Goal: Check status: Check status

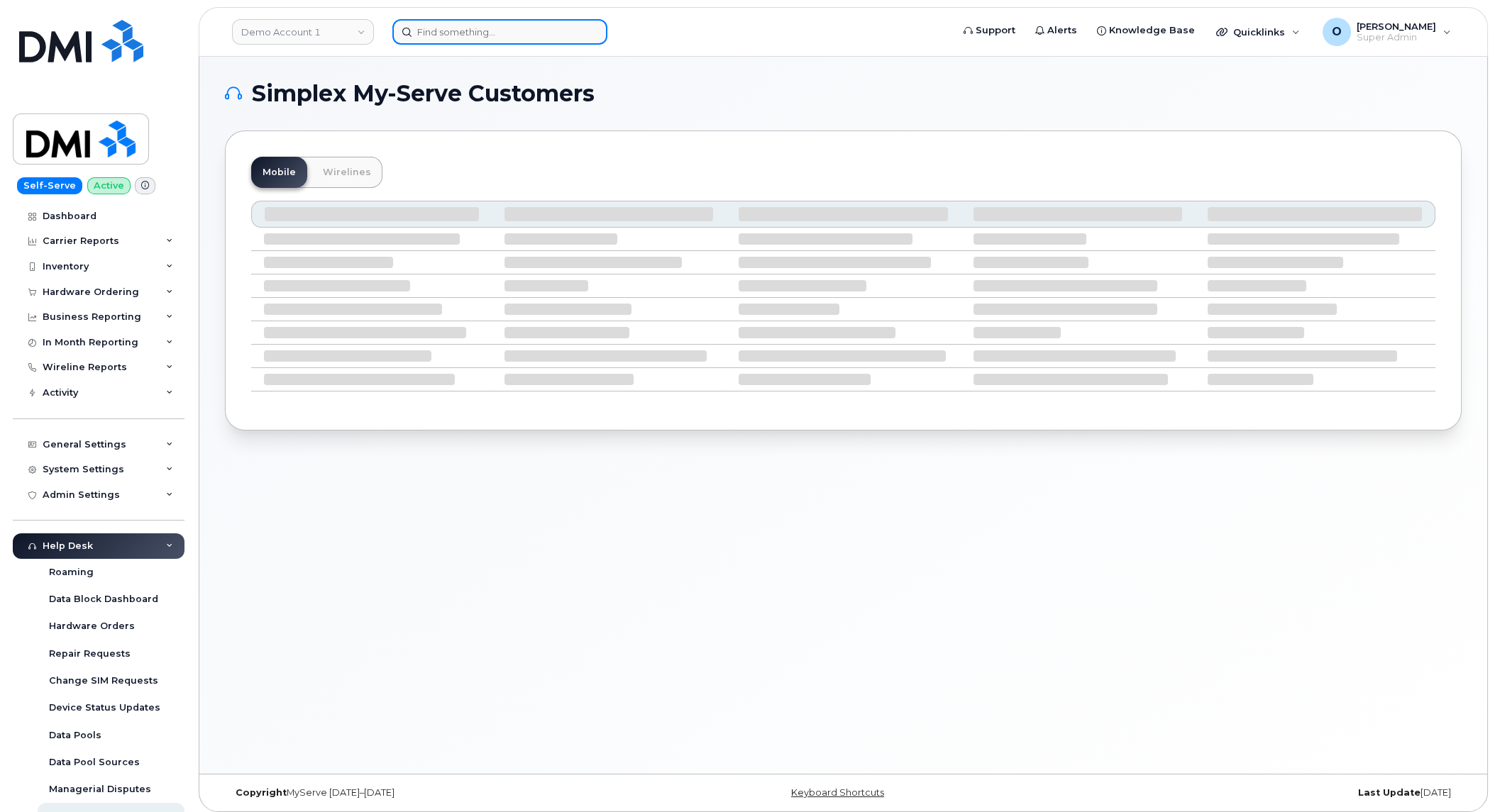
click at [469, 30] on input at bounding box center [499, 31] width 215 height 26
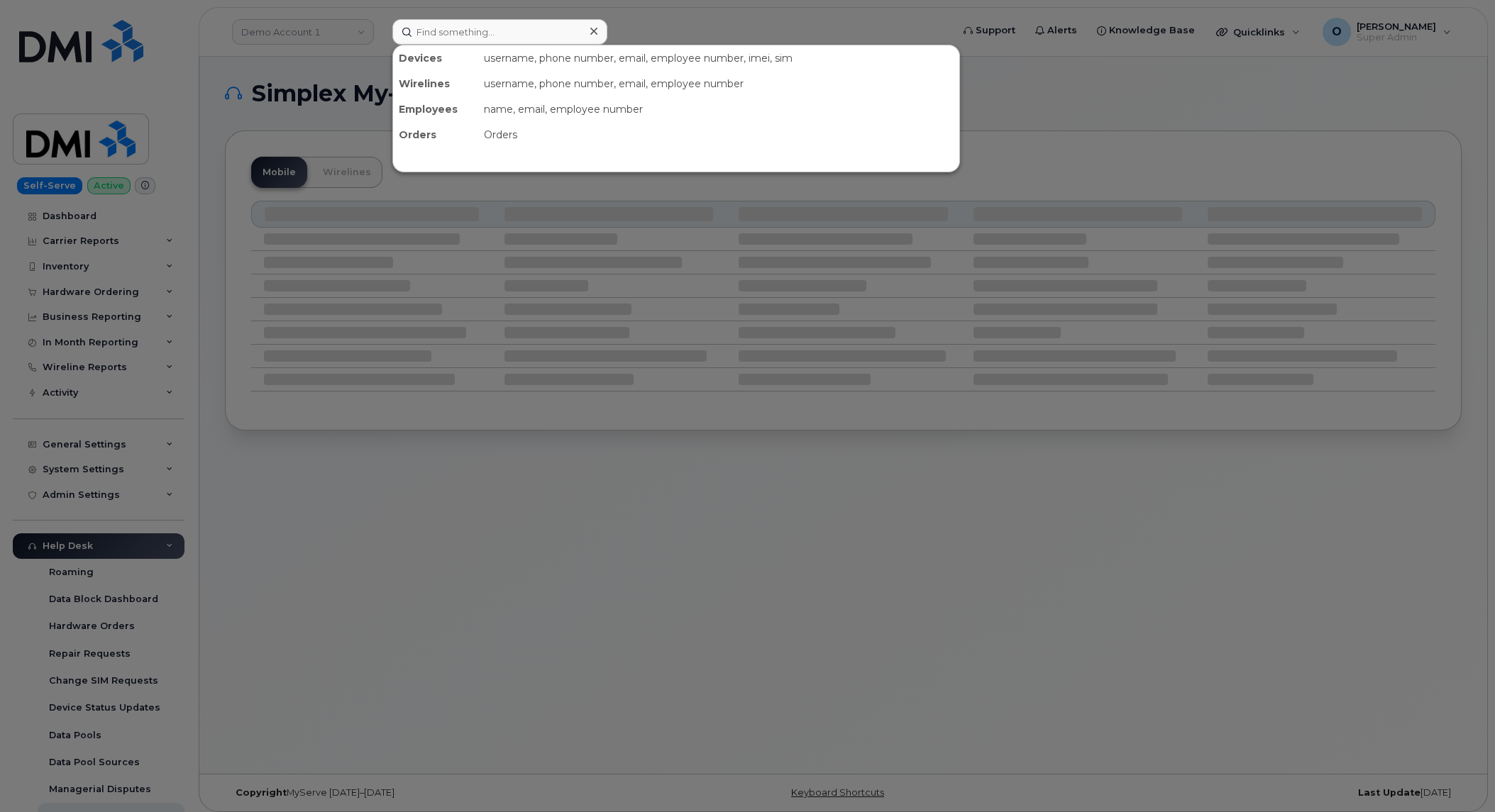
click at [316, 35] on div at bounding box center [748, 406] width 1495 height 812
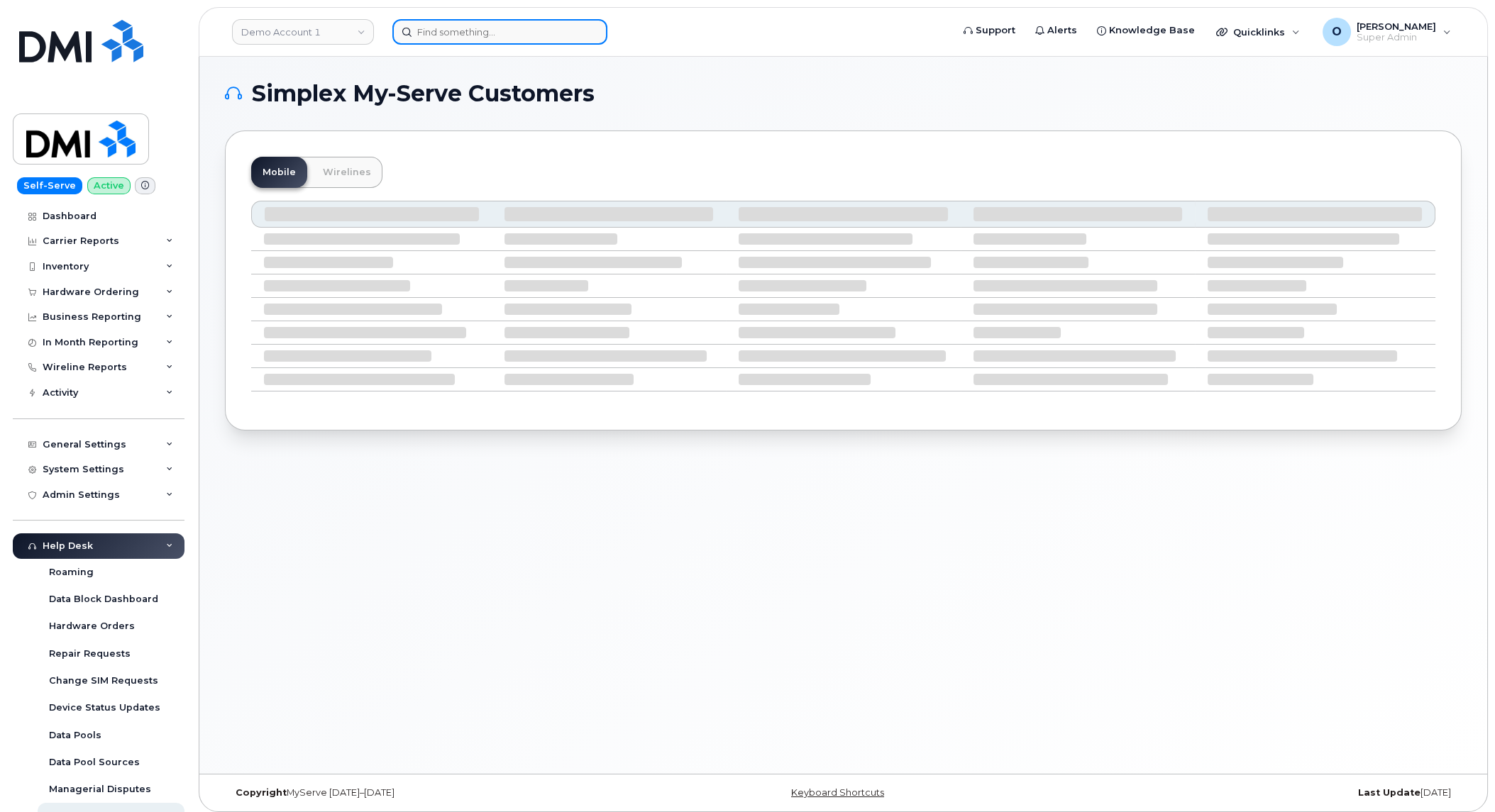
click at [484, 33] on input at bounding box center [499, 31] width 215 height 26
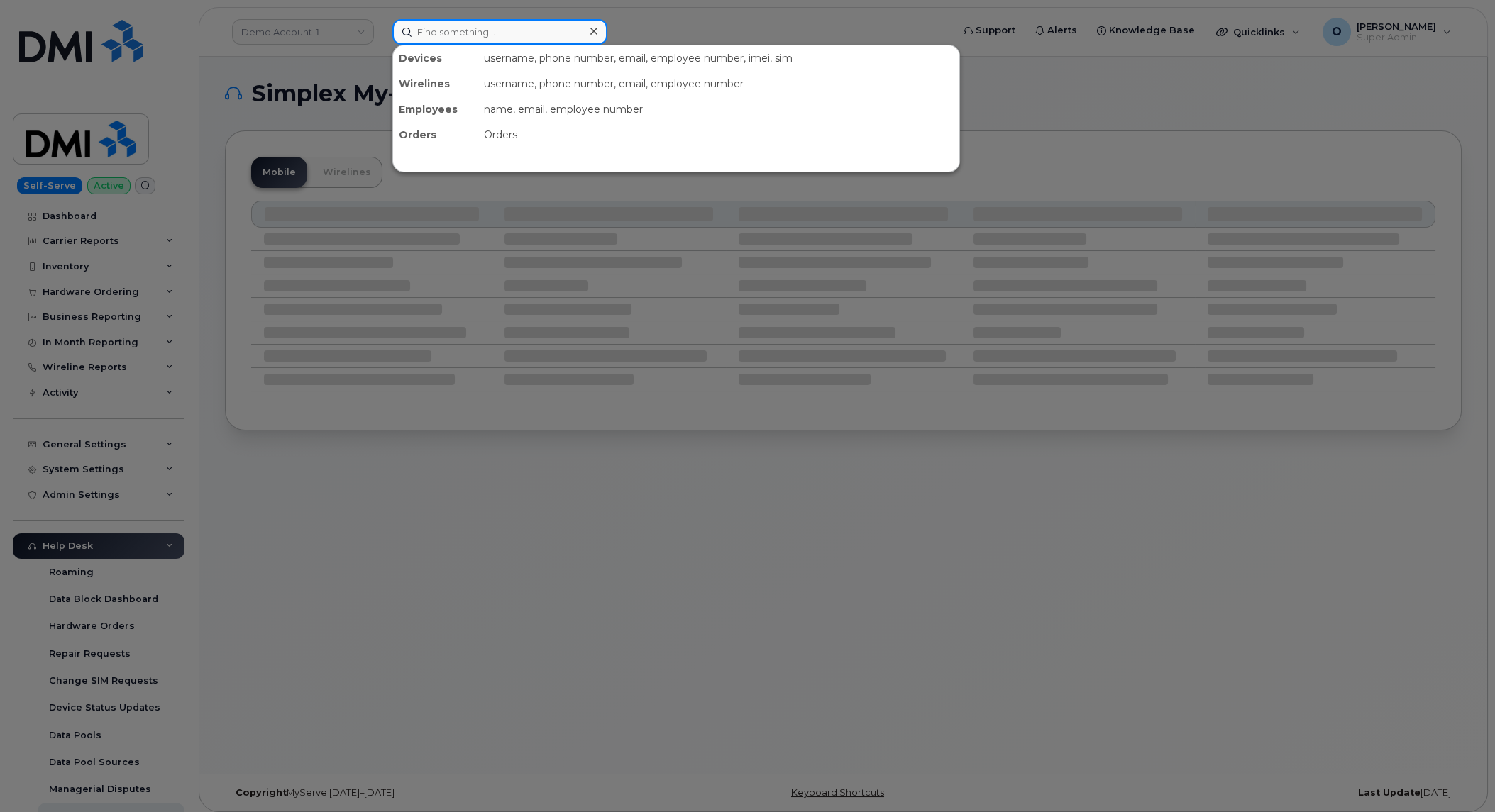
paste input "2019686052"
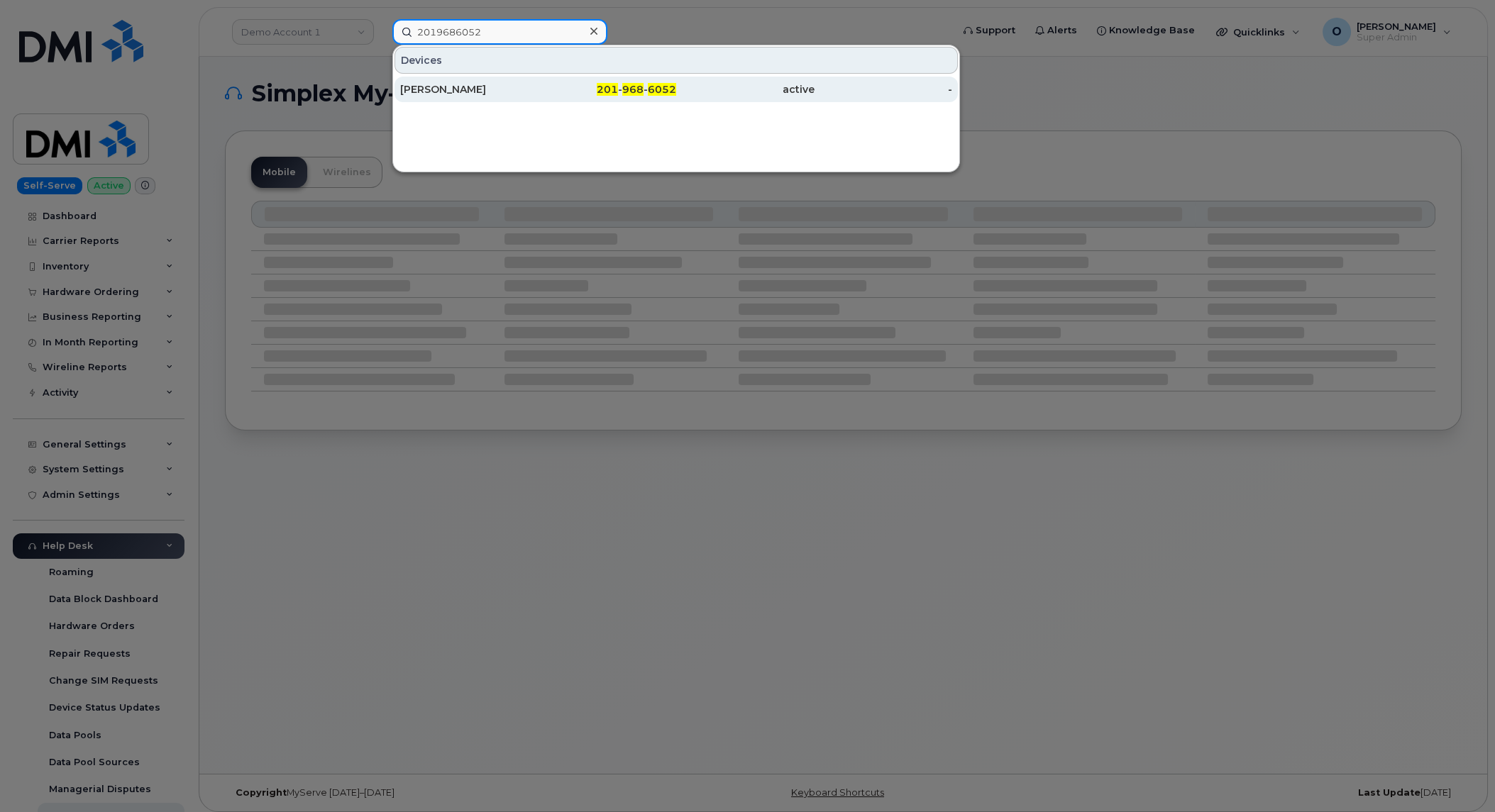
type input "2019686052"
click at [501, 82] on div "[PERSON_NAME]" at bounding box center [469, 89] width 139 height 26
